Goal: Task Accomplishment & Management: Use online tool/utility

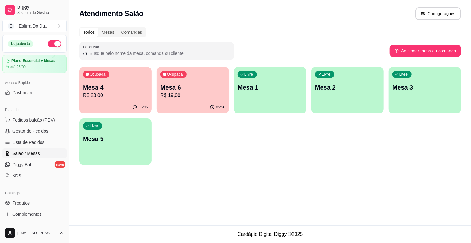
scroll to position [15, 0]
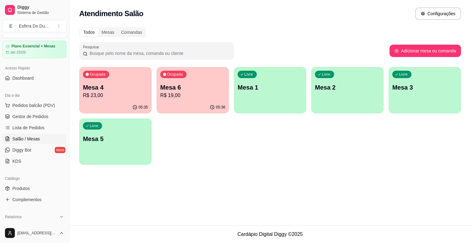
click at [178, 100] on div "Ocupada Mesa 6 R$ 19,00" at bounding box center [193, 84] width 72 height 34
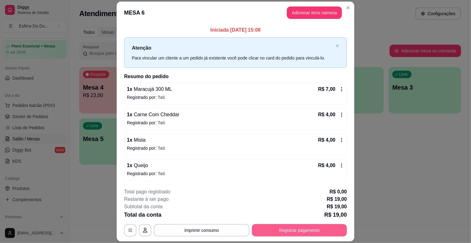
click at [269, 233] on button "Registrar pagamento" at bounding box center [299, 230] width 95 height 12
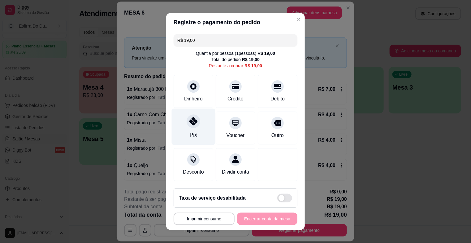
click at [190, 133] on div "Pix" at bounding box center [193, 135] width 7 height 8
type input "R$ 0,00"
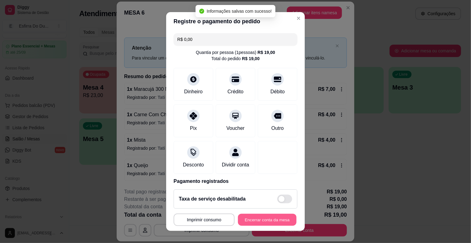
click at [262, 223] on button "Encerrar conta da mesa" at bounding box center [267, 219] width 59 height 12
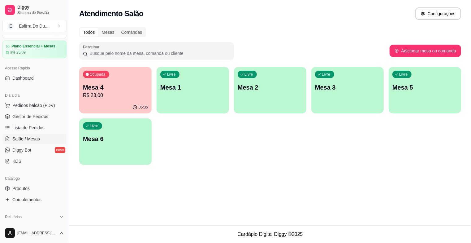
drag, startPoint x: 78, startPoint y: 93, endPoint x: 96, endPoint y: 91, distance: 18.3
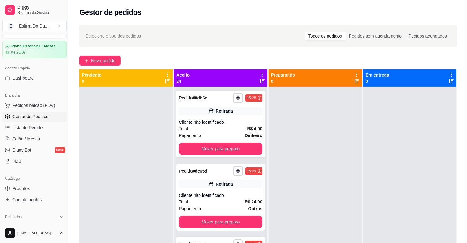
click at [96, 91] on div at bounding box center [125, 208] width 93 height 243
click at [27, 141] on span "Salão / Mesas" at bounding box center [26, 139] width 28 height 6
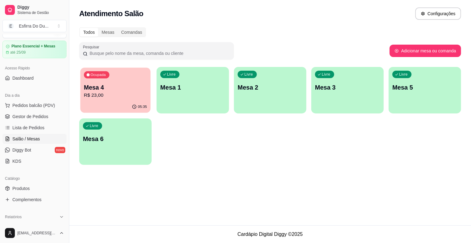
click at [134, 76] on div "Ocupada Mesa 4 R$ 23,00" at bounding box center [116, 84] width 70 height 33
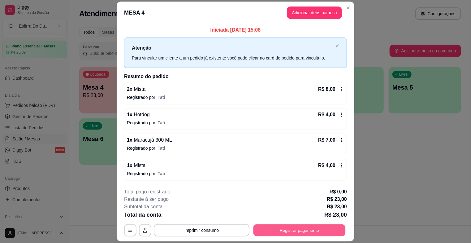
click at [277, 228] on button "Registrar pagamento" at bounding box center [300, 230] width 92 height 12
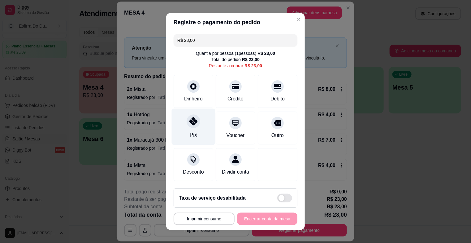
click at [193, 130] on div "Pix" at bounding box center [194, 127] width 44 height 36
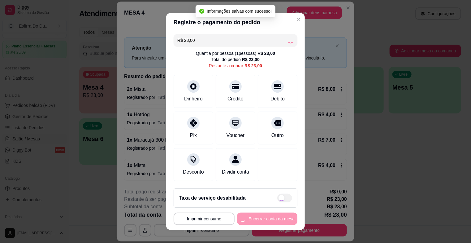
type input "R$ 0,00"
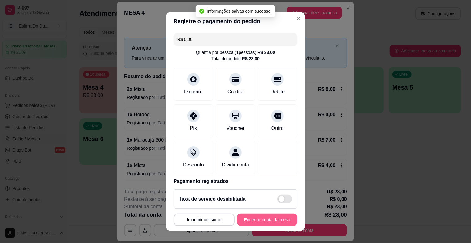
click at [279, 220] on button "Encerrar conta da mesa" at bounding box center [267, 219] width 60 height 12
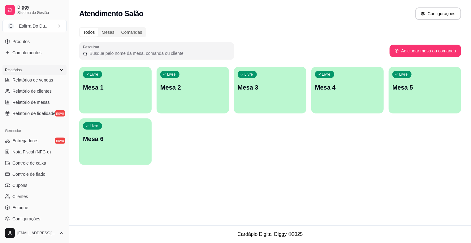
scroll to position [203, 0]
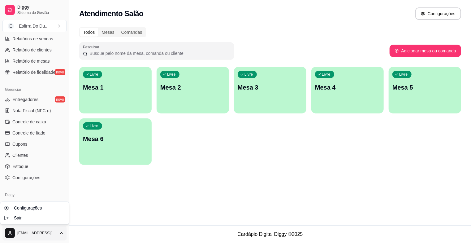
click at [37, 231] on html "Diggy Sistema de Gestão E Esfirra Do Du ... Loja aberta Plano Essencial + Mesas…" at bounding box center [235, 121] width 471 height 243
click at [19, 219] on span "Sair" at bounding box center [18, 218] width 8 height 6
